Goal: Task Accomplishment & Management: Use online tool/utility

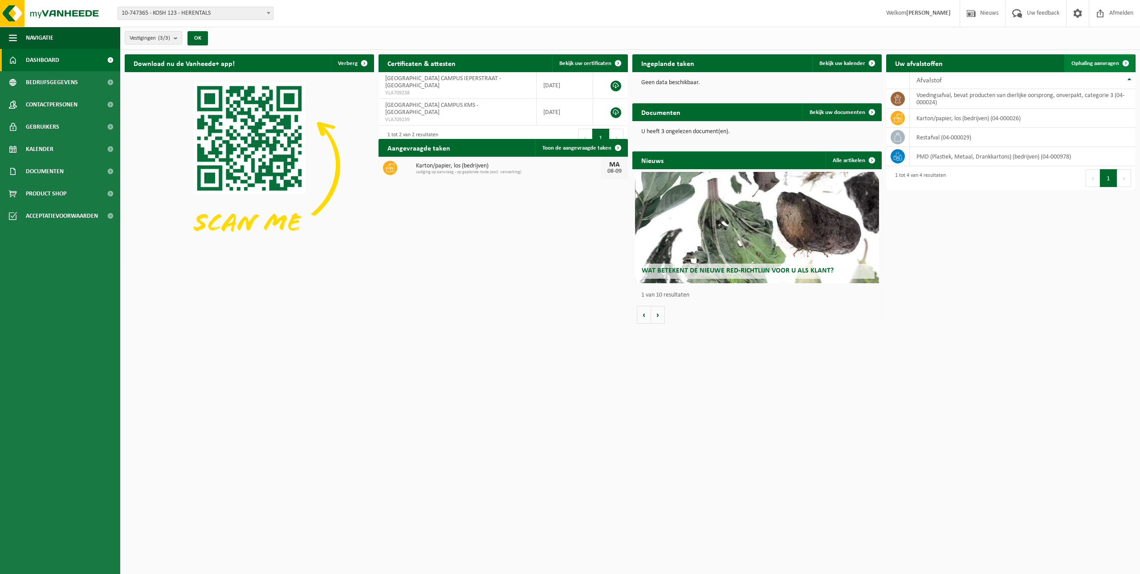
click at [1111, 61] on span "Ophaling aanvragen" at bounding box center [1095, 64] width 48 height 6
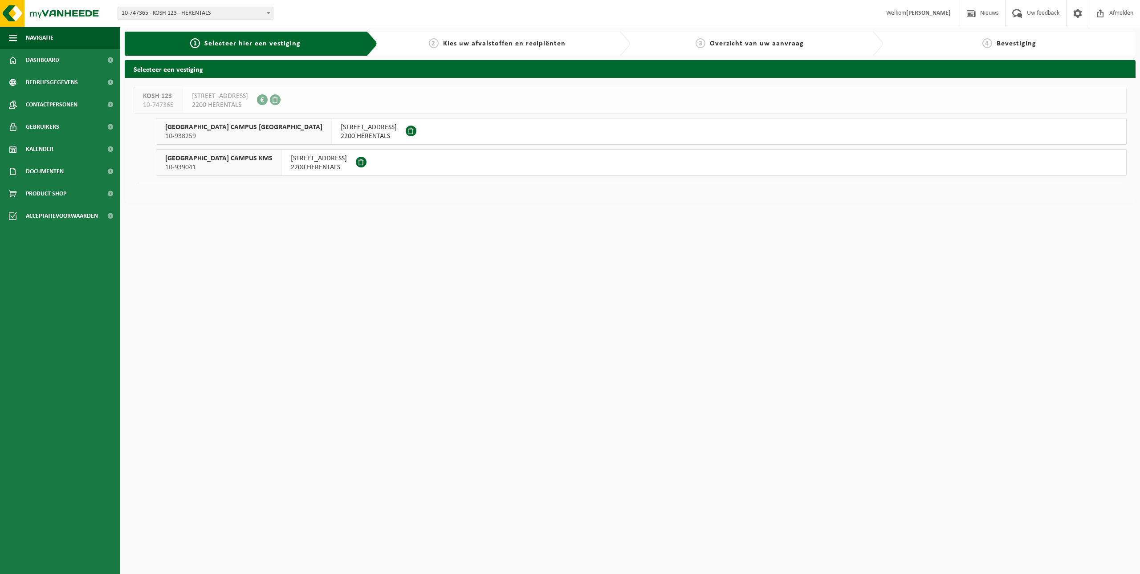
click at [291, 162] on span "SCHEPPERSSTRAAT 9" at bounding box center [319, 158] width 56 height 9
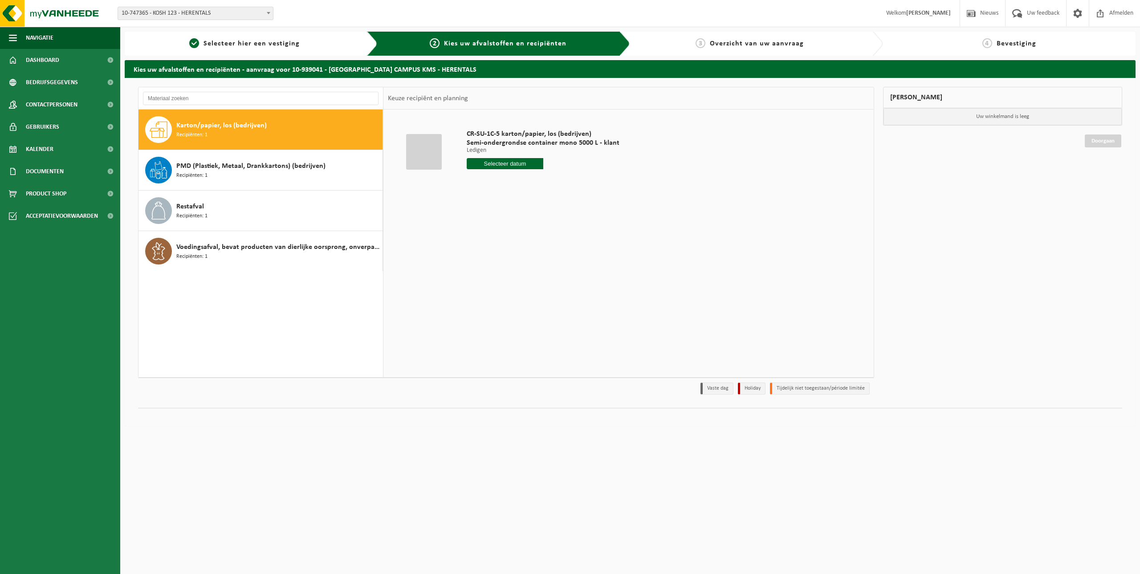
click at [212, 124] on span "Karton/papier, los (bedrijven)" at bounding box center [221, 125] width 90 height 11
click at [492, 164] on input "text" at bounding box center [505, 163] width 77 height 11
click at [475, 229] on div "8" at bounding box center [475, 228] width 16 height 14
type input "Van 2025-09-08"
click at [498, 197] on button "In winkelmand" at bounding box center [492, 197] width 49 height 14
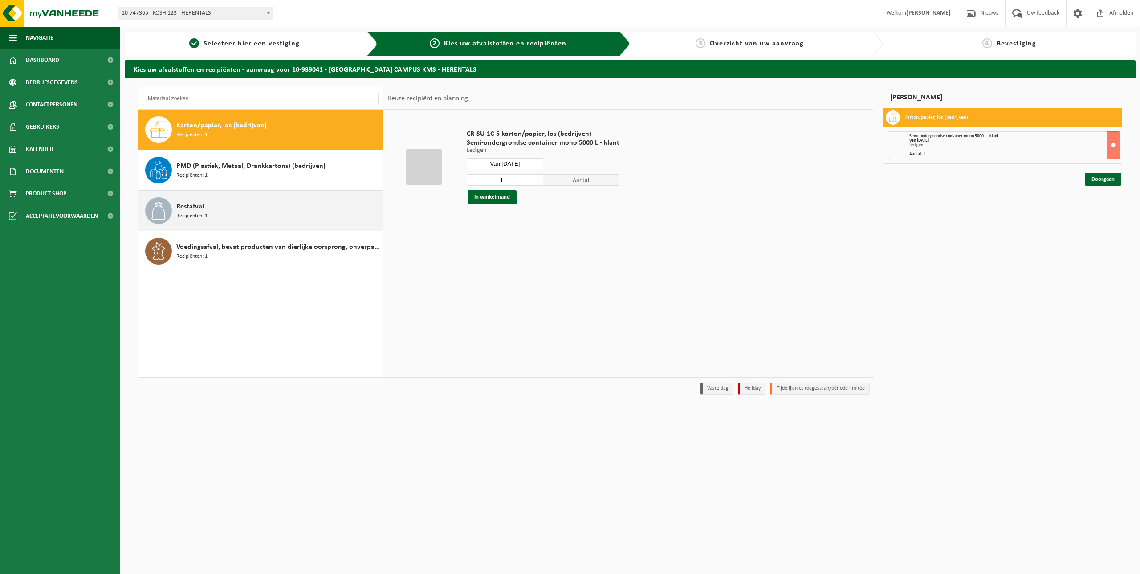
click at [195, 209] on span "Restafval" at bounding box center [190, 206] width 28 height 11
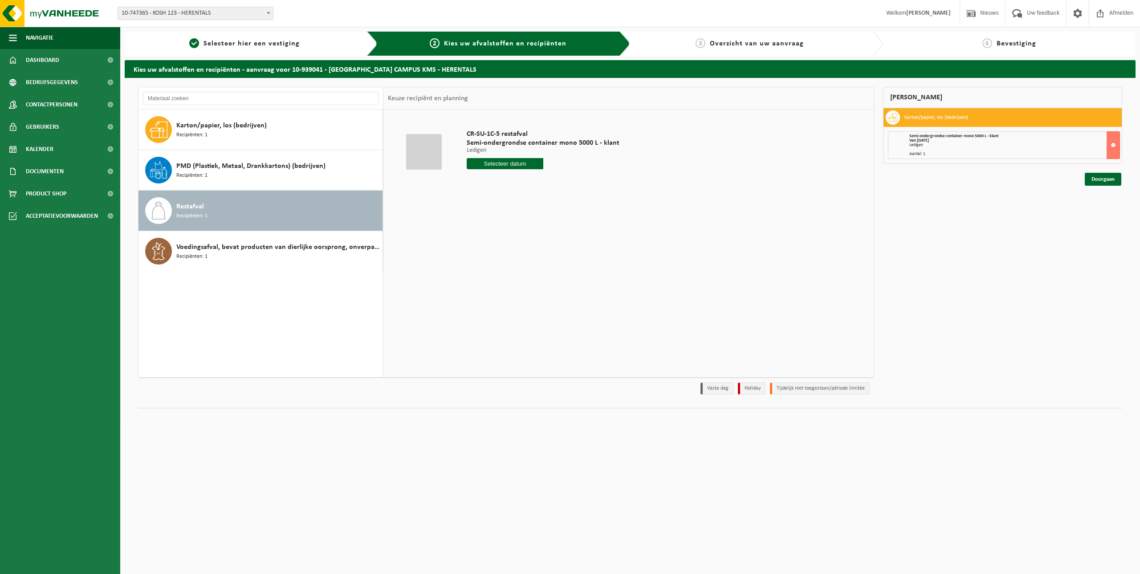
click at [509, 162] on input "text" at bounding box center [505, 163] width 77 height 11
click at [491, 228] on div "9" at bounding box center [491, 228] width 16 height 14
type input "Van 2025-09-09"
click at [501, 199] on button "In winkelmand" at bounding box center [492, 197] width 49 height 14
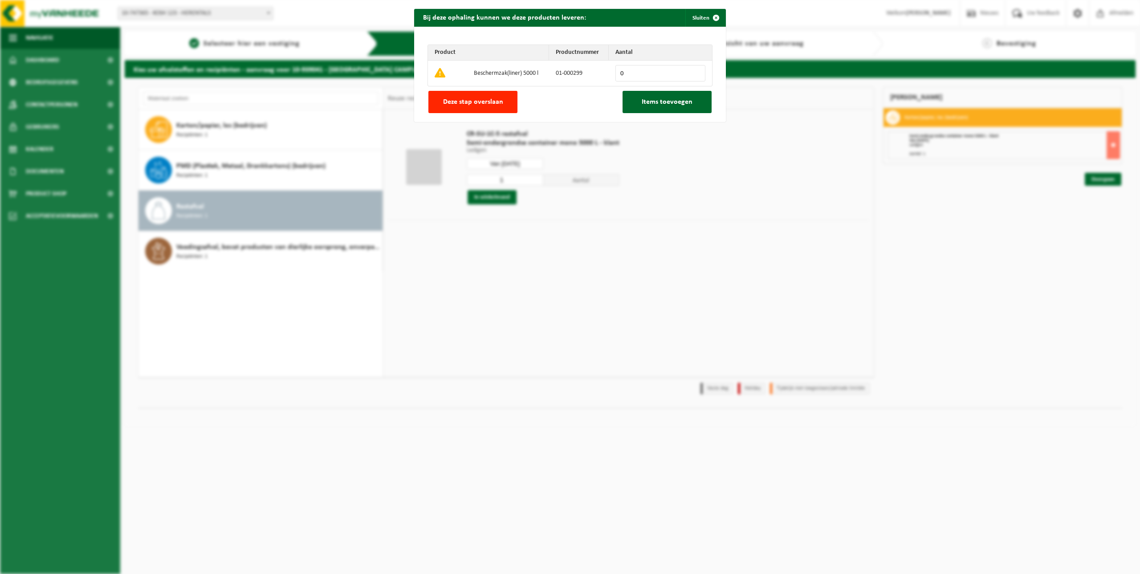
click at [626, 74] on input "0" at bounding box center [660, 73] width 90 height 16
type input "1"
click at [695, 70] on input "1" at bounding box center [660, 73] width 90 height 16
click at [667, 104] on span "Items toevoegen" at bounding box center [667, 101] width 51 height 7
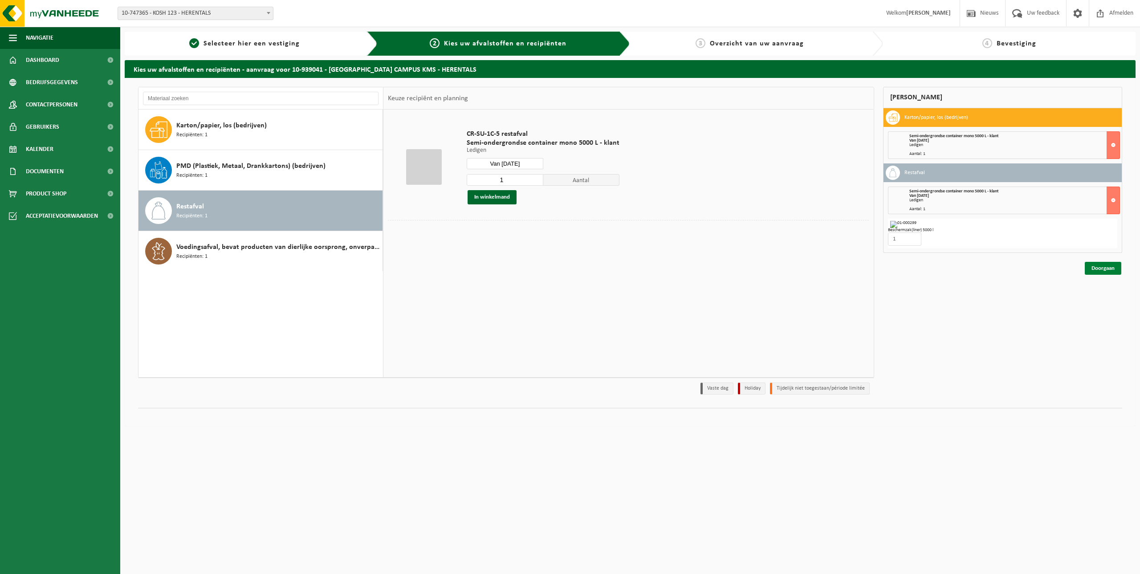
click at [1105, 268] on link "Doorgaan" at bounding box center [1103, 268] width 37 height 13
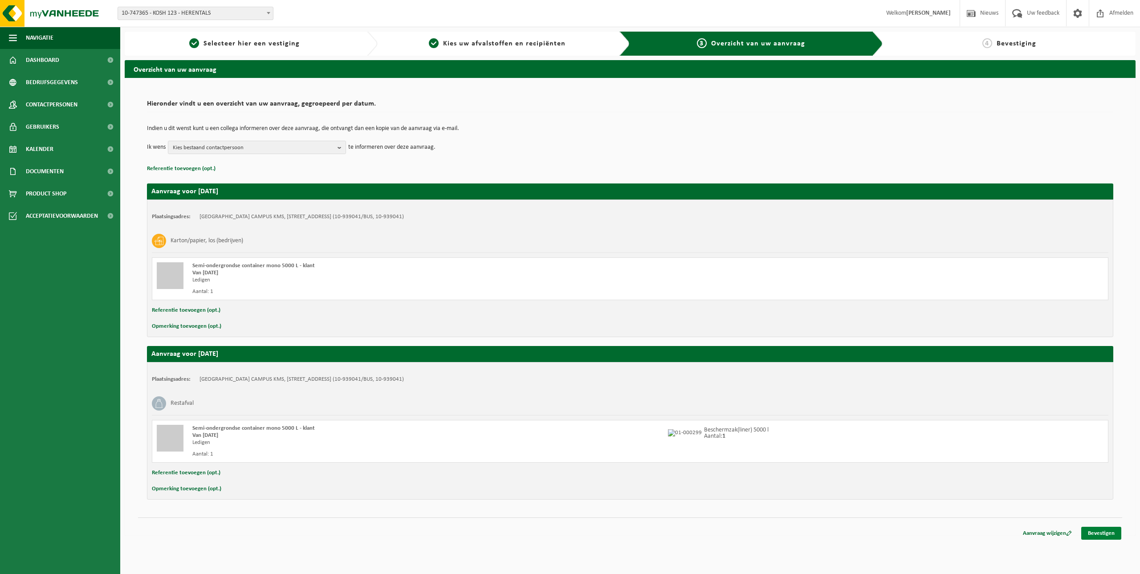
click at [1108, 534] on link "Bevestigen" at bounding box center [1101, 533] width 40 height 13
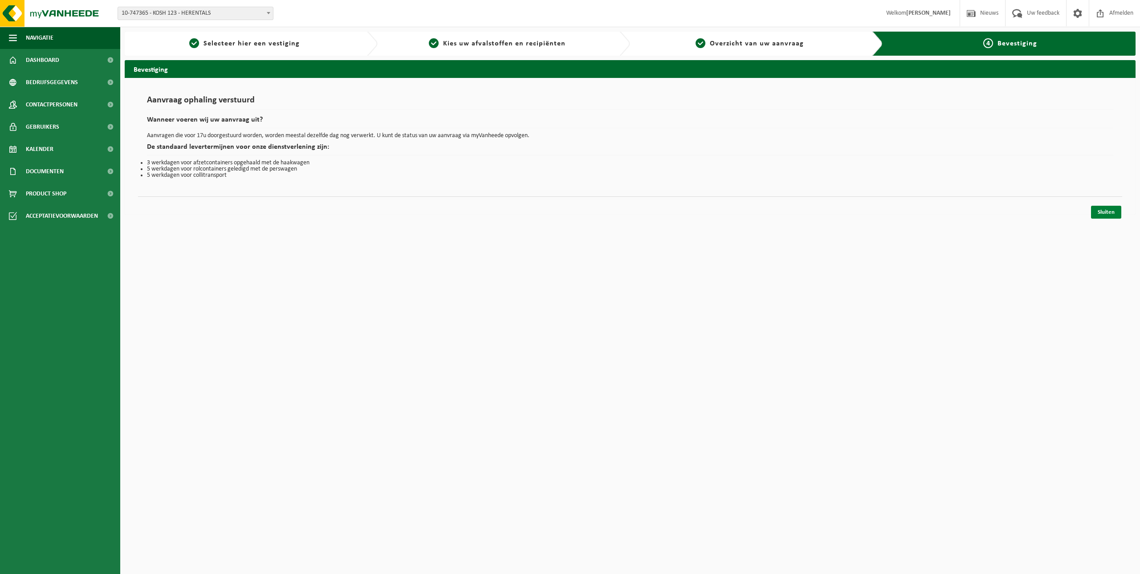
click at [1098, 213] on link "Sluiten" at bounding box center [1106, 212] width 30 height 13
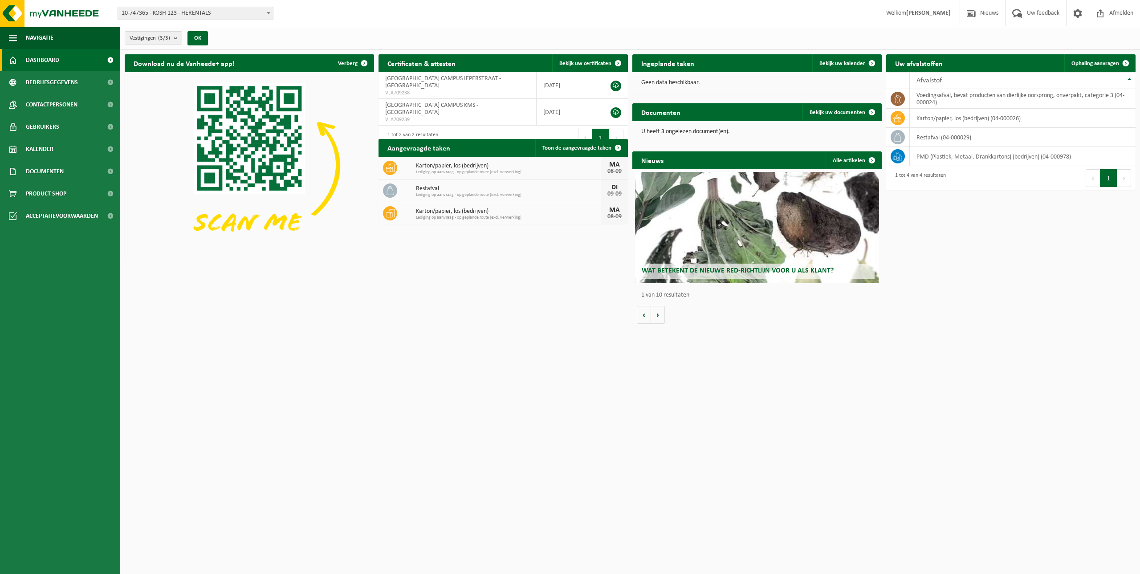
click at [472, 219] on span "Lediging op aanvraag - op geplande route (excl. verwerking)" at bounding box center [508, 217] width 185 height 5
click at [577, 151] on span "Toon de aangevraagde taken" at bounding box center [576, 148] width 69 height 6
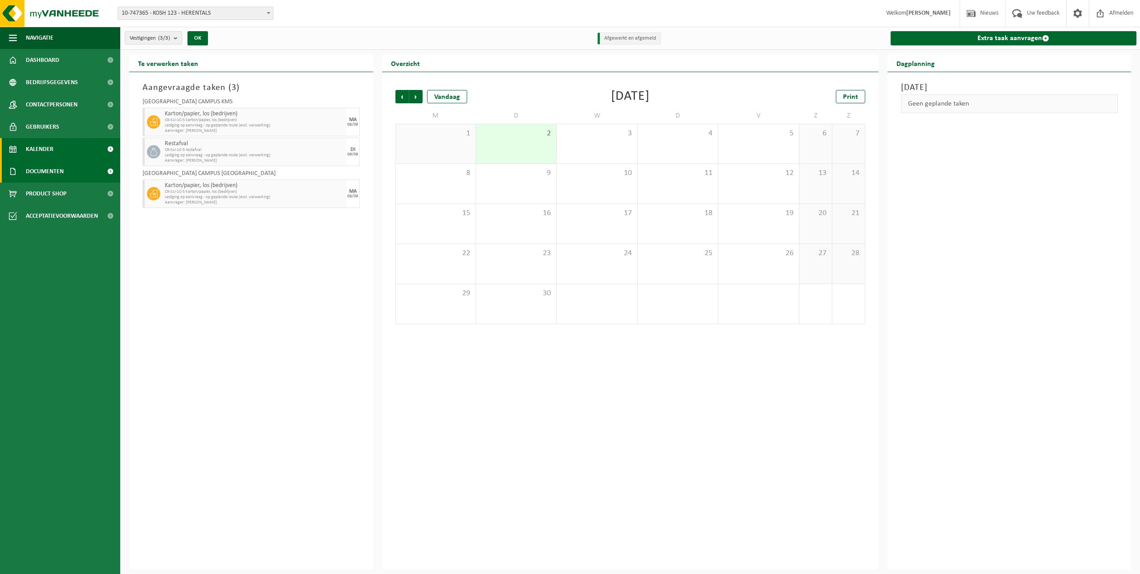
click at [60, 167] on span "Documenten" at bounding box center [45, 171] width 38 height 22
click at [44, 191] on span "Facturen" at bounding box center [39, 193] width 24 height 17
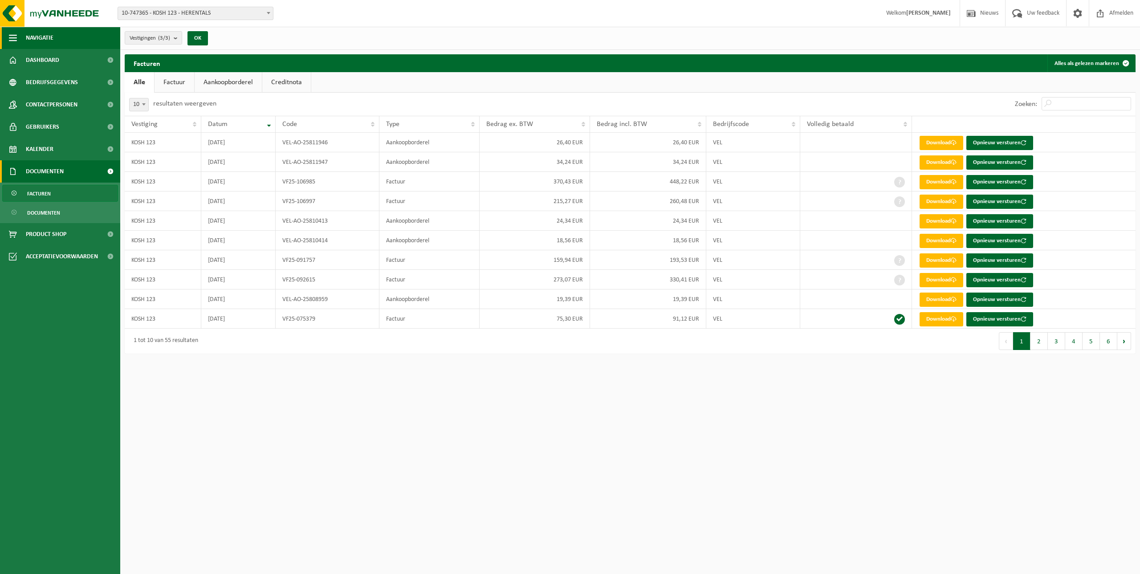
click at [46, 36] on span "Navigatie" at bounding box center [40, 38] width 28 height 22
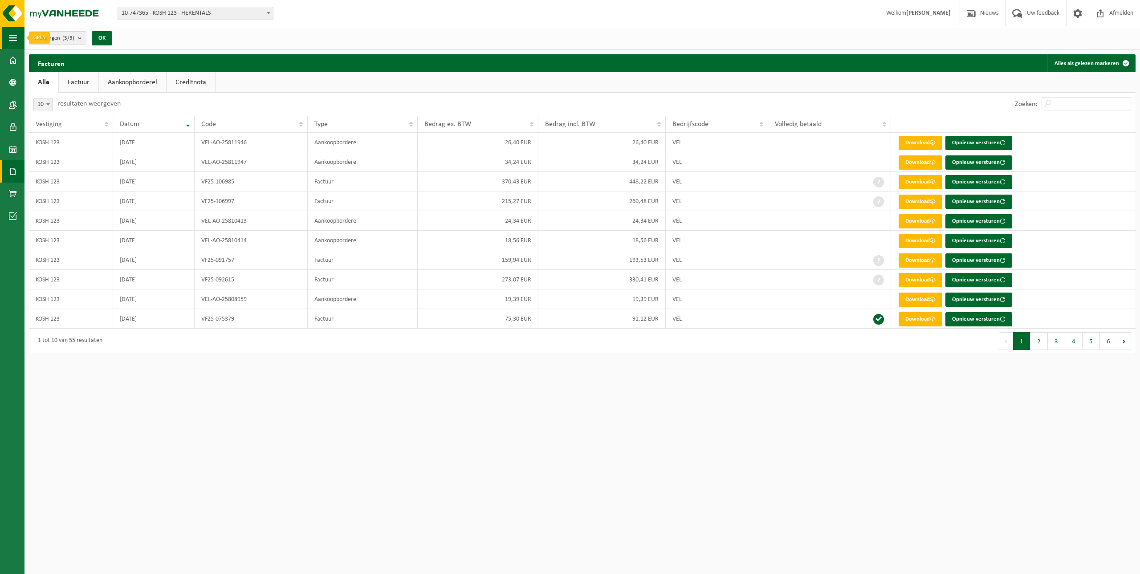
click at [16, 37] on span "button" at bounding box center [13, 38] width 8 height 22
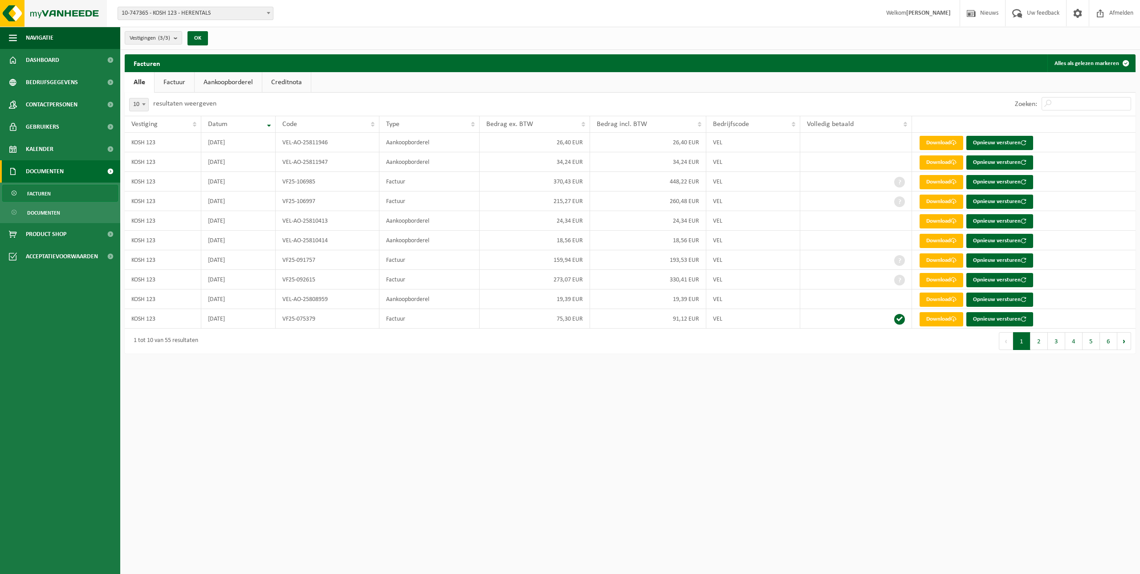
click at [52, 11] on img at bounding box center [53, 13] width 107 height 27
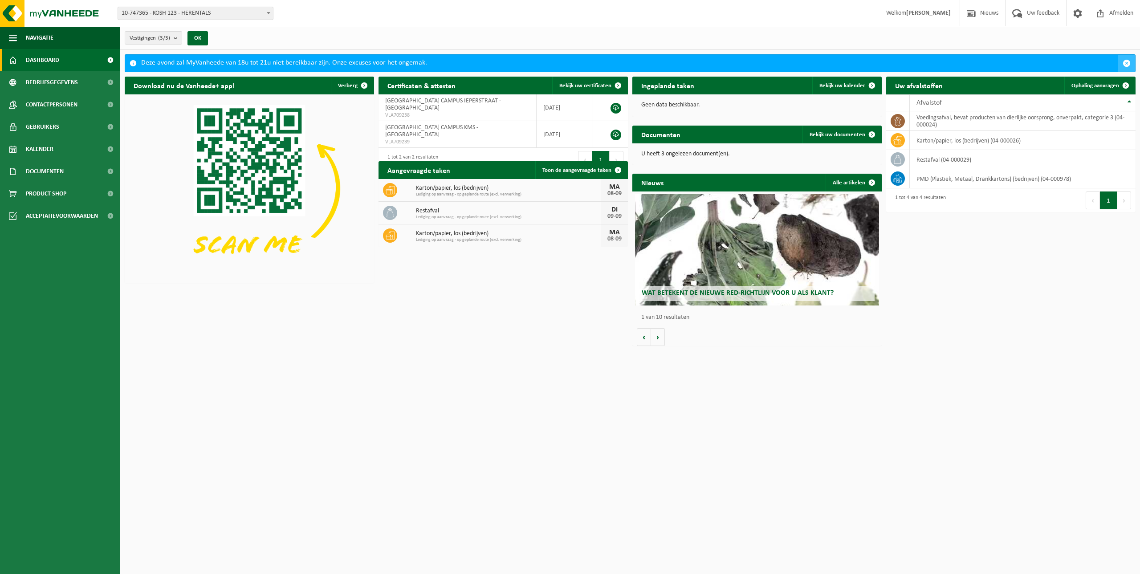
click at [1128, 62] on span "button" at bounding box center [1127, 63] width 8 height 8
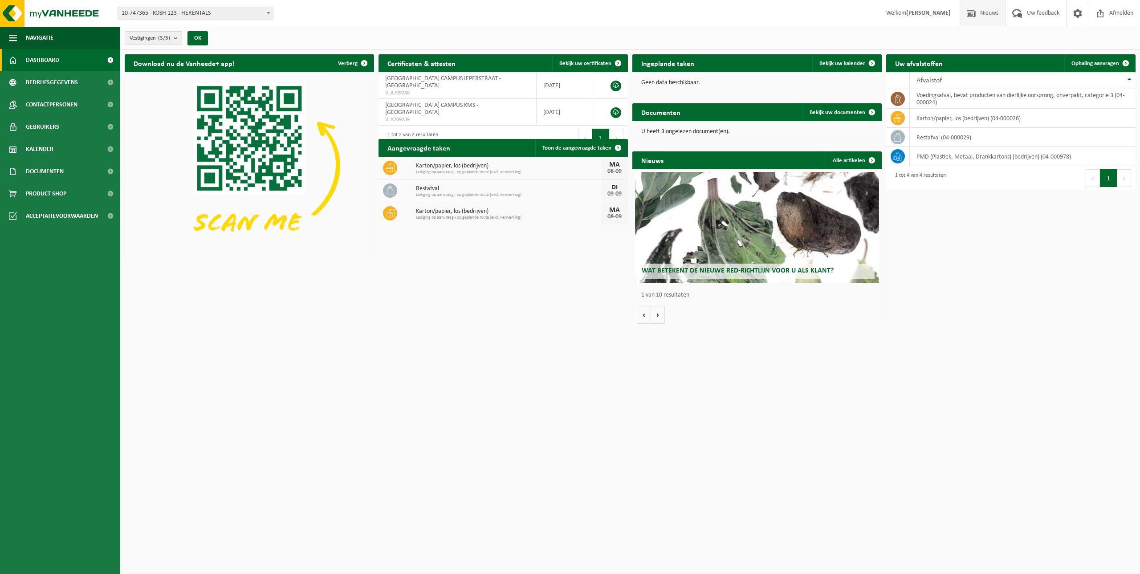
click at [985, 12] on span "Nieuws" at bounding box center [989, 13] width 23 height 26
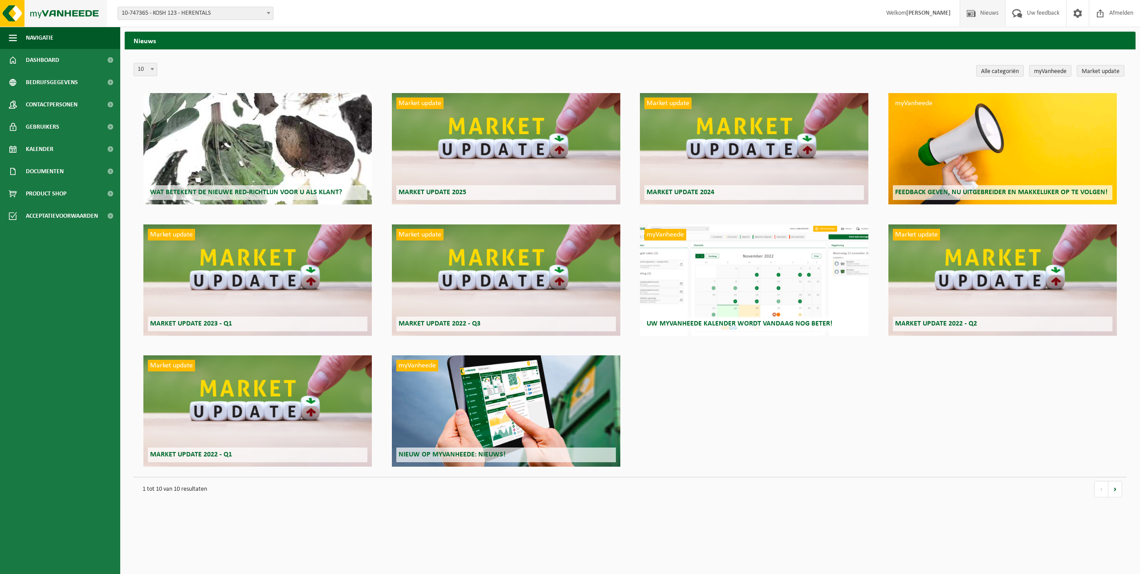
click at [55, 15] on img at bounding box center [53, 13] width 107 height 27
